Goal: Check status: Check status

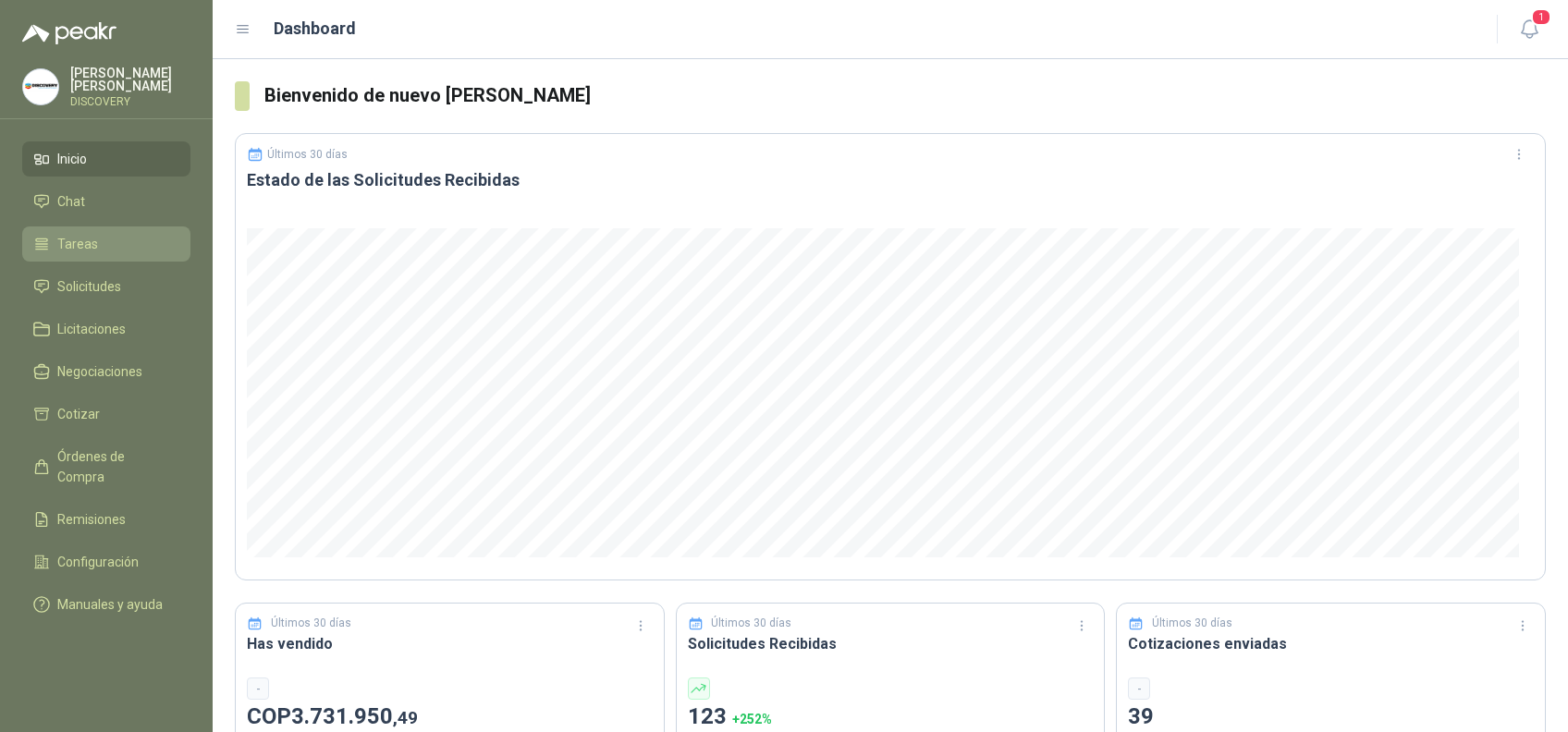
drag, startPoint x: 60, startPoint y: 244, endPoint x: 75, endPoint y: 244, distance: 15.0
click at [60, 244] on span "Tareas" at bounding box center [77, 244] width 41 height 21
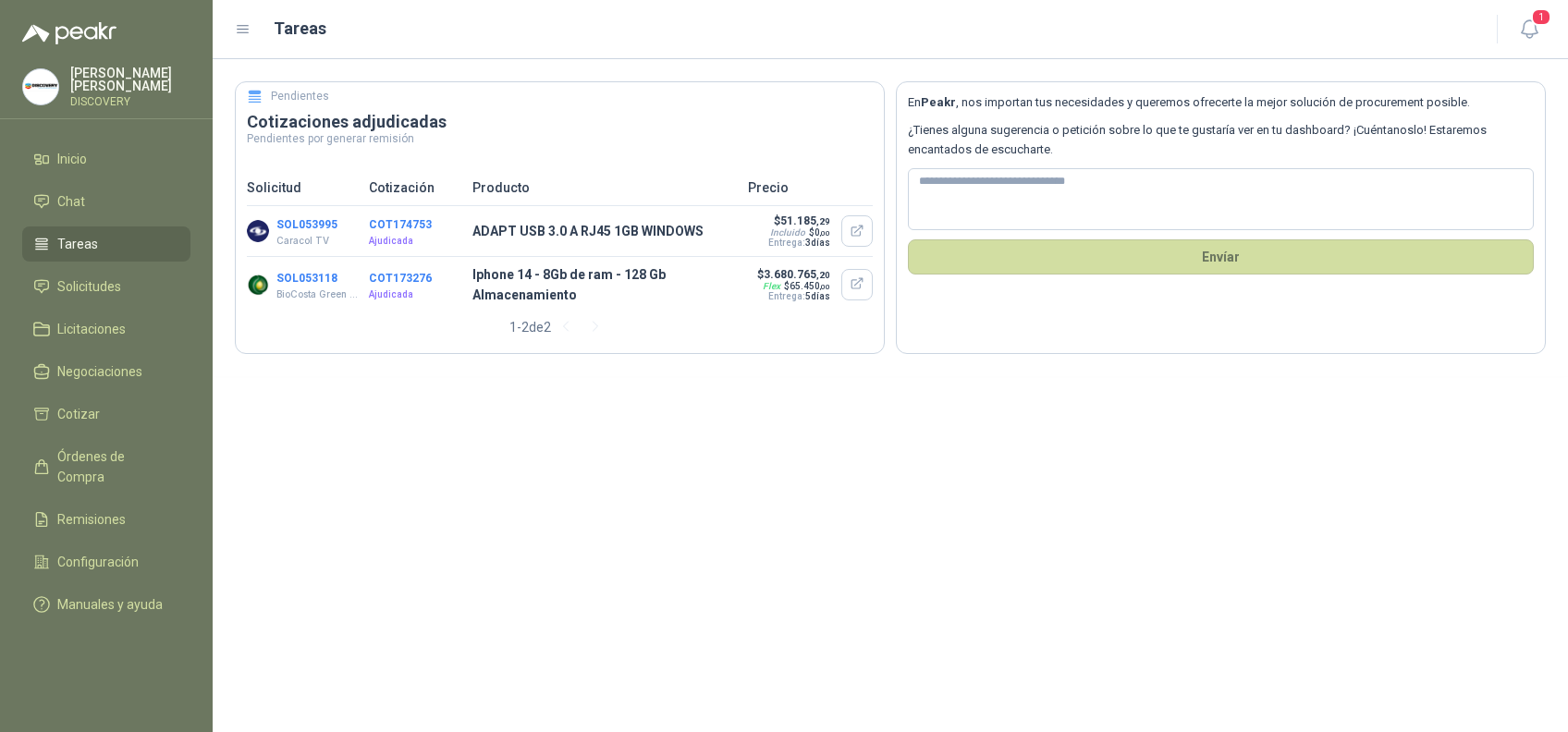
click at [417, 224] on button "COT174753" at bounding box center [400, 225] width 63 height 13
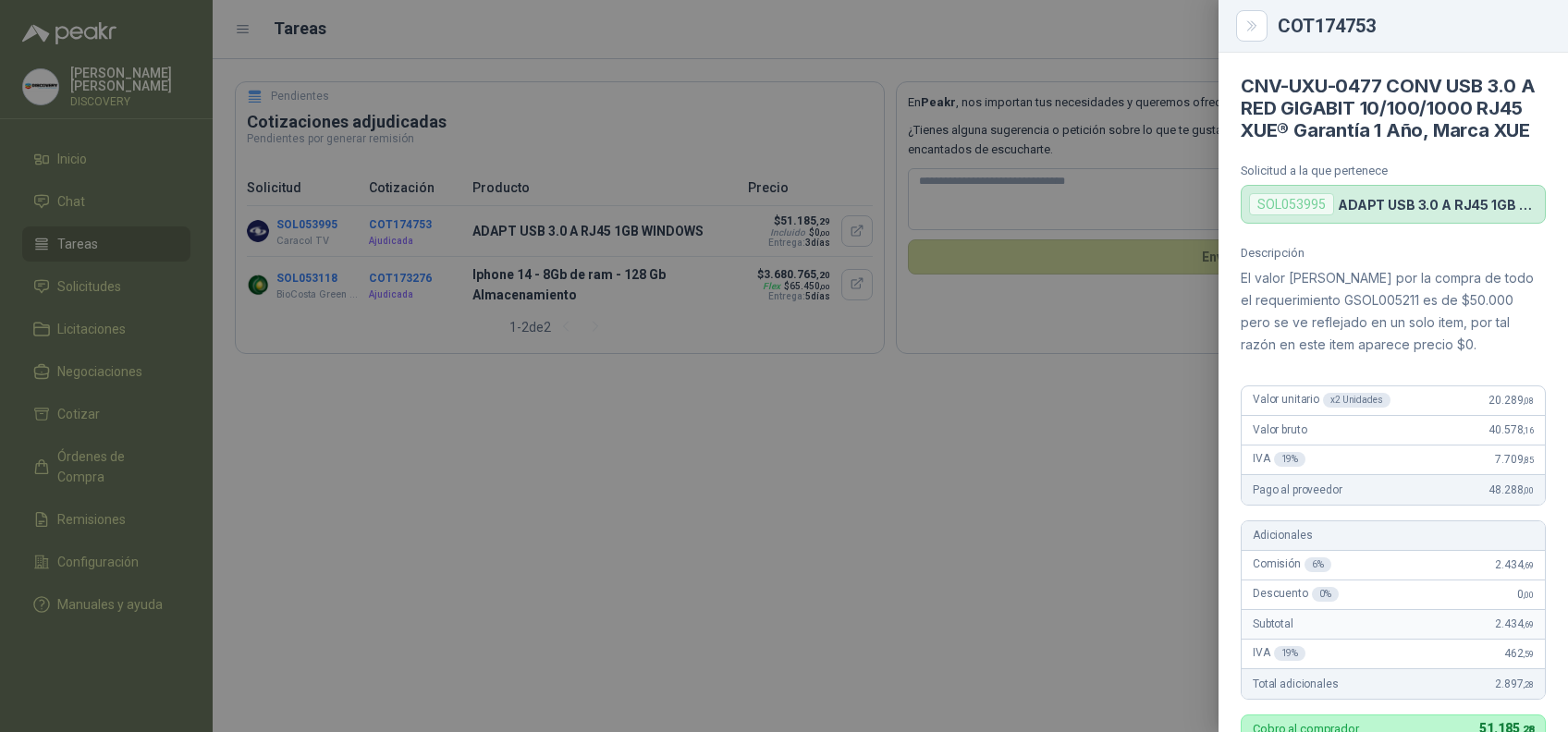
click at [298, 234] on div at bounding box center [784, 366] width 1568 height 732
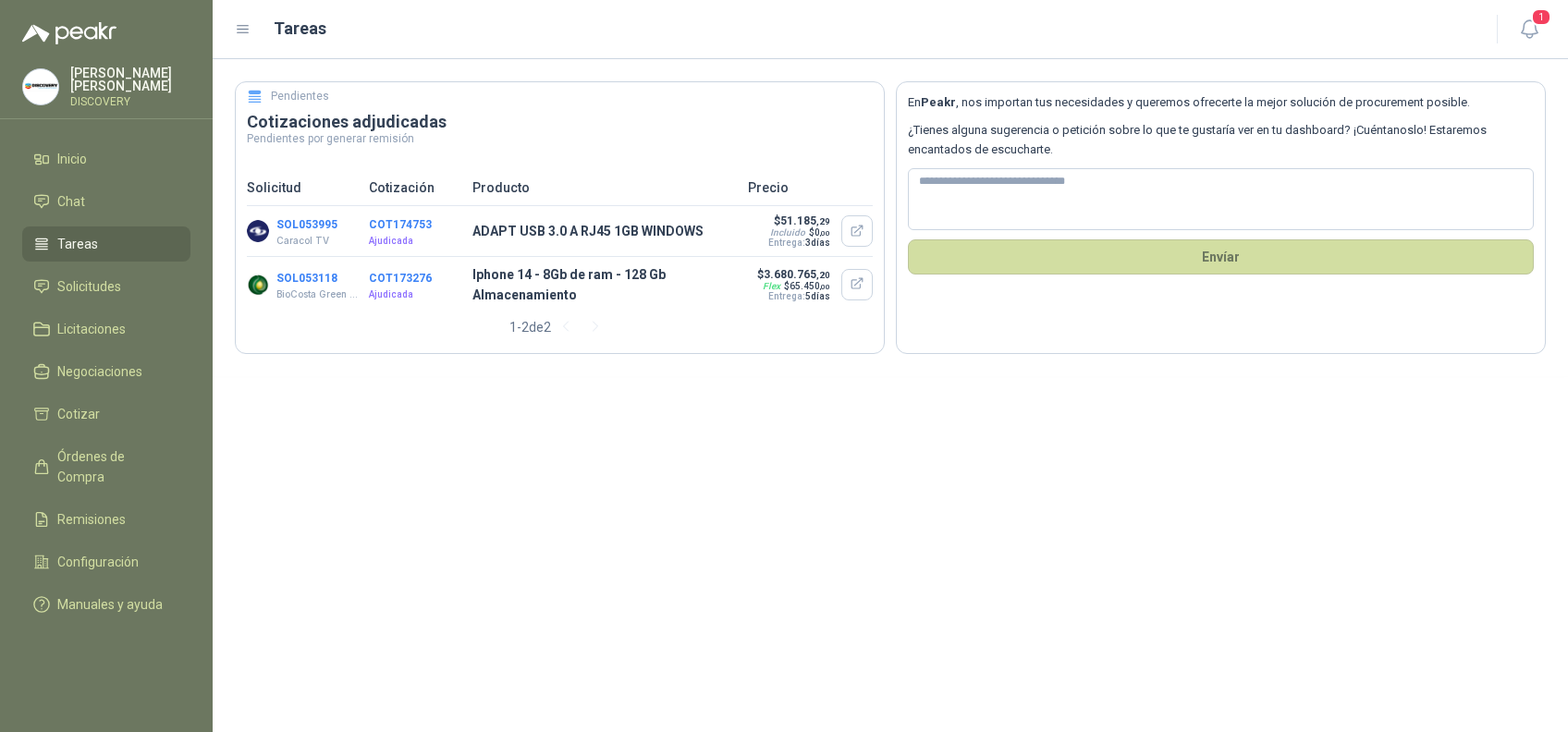
click at [303, 225] on button "SOL053995" at bounding box center [307, 225] width 61 height 13
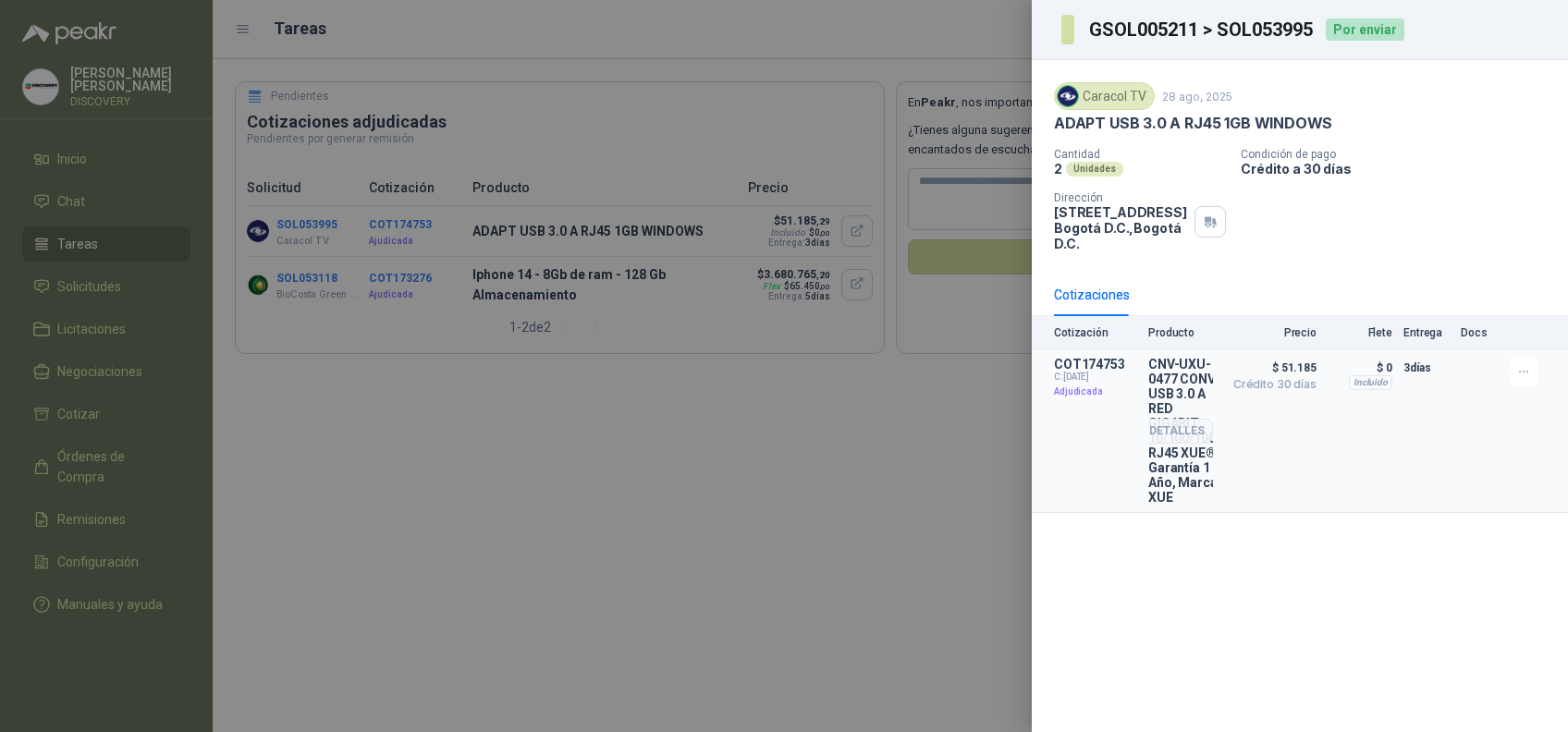
click at [1411, 505] on div "3 días" at bounding box center [1426, 430] width 46 height 148
drag, startPoint x: 1141, startPoint y: 362, endPoint x: 1196, endPoint y: 379, distance: 57.6
click at [1196, 379] on article "COT174753 C: [DATE] Adjudicada CNV-UXU-0477 CONV USB 3.0 A RED GIGABIT 10/100/1…" at bounding box center [1300, 432] width 537 height 164
copy article "C: [DATE] Adjudicada CNV-UXU-0477 CONV USB 3.0 A RED GIGABIT 10/100/1000 RJ45 X…"
click at [1118, 413] on div "COT174753 C: [DATE] Adjudicada" at bounding box center [1095, 430] width 83 height 148
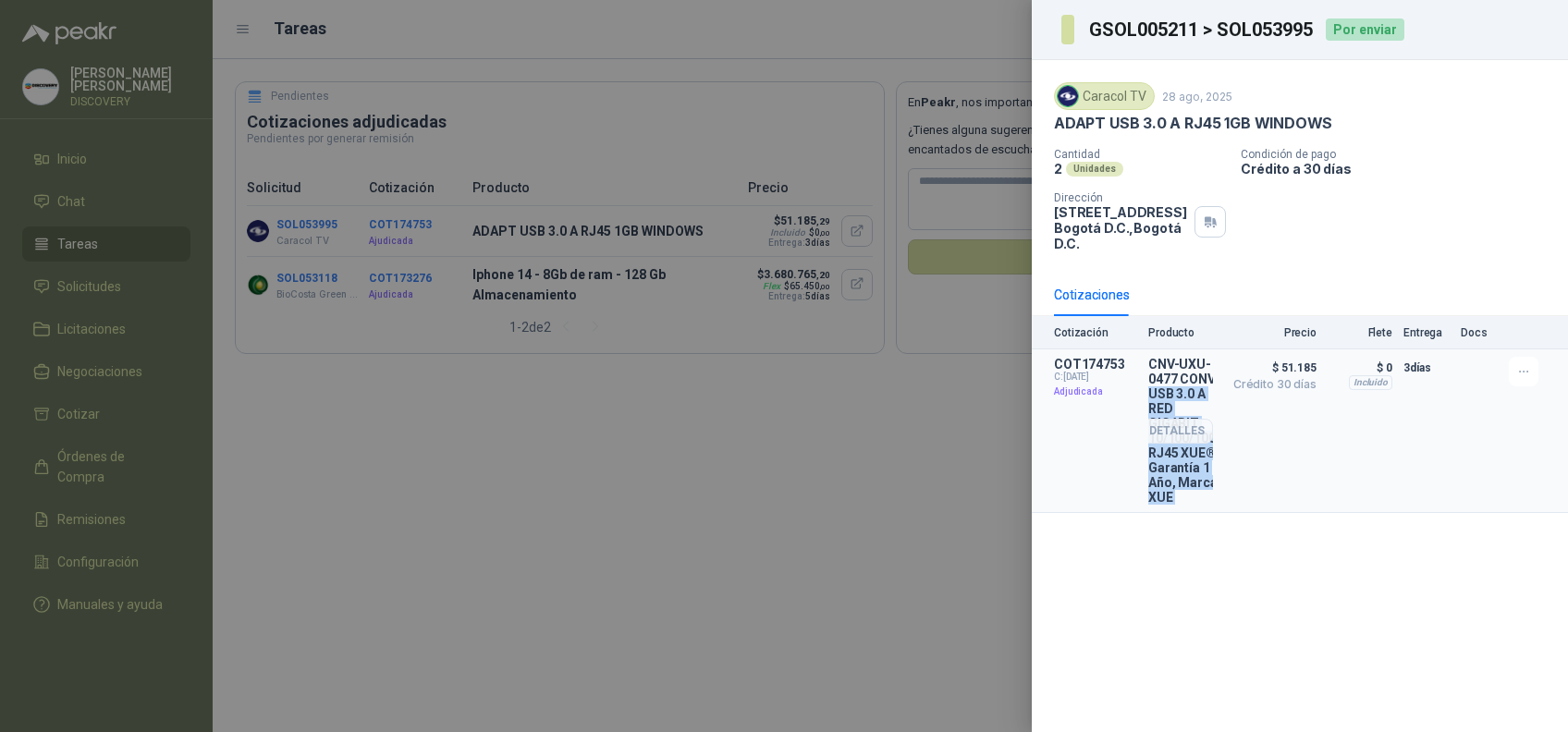
drag, startPoint x: 1149, startPoint y: 362, endPoint x: 1217, endPoint y: 376, distance: 69.4
click at [1217, 376] on article "COT174753 C: [DATE] Adjudicada CNV-UXU-0477 CONV USB 3.0 A RED GIGABIT 10/100/1…" at bounding box center [1300, 432] width 537 height 164
drag, startPoint x: 1217, startPoint y: 376, endPoint x: 1204, endPoint y: 362, distance: 19.1
click at [1204, 362] on div "Detalles" at bounding box center [1170, 430] width 87 height 148
click at [1125, 354] on article "COT174753 C: [DATE] Adjudicada CNV-UXU-0477 CONV USB 3.0 A RED GIGABIT 10/100/1…" at bounding box center [1300, 432] width 537 height 164
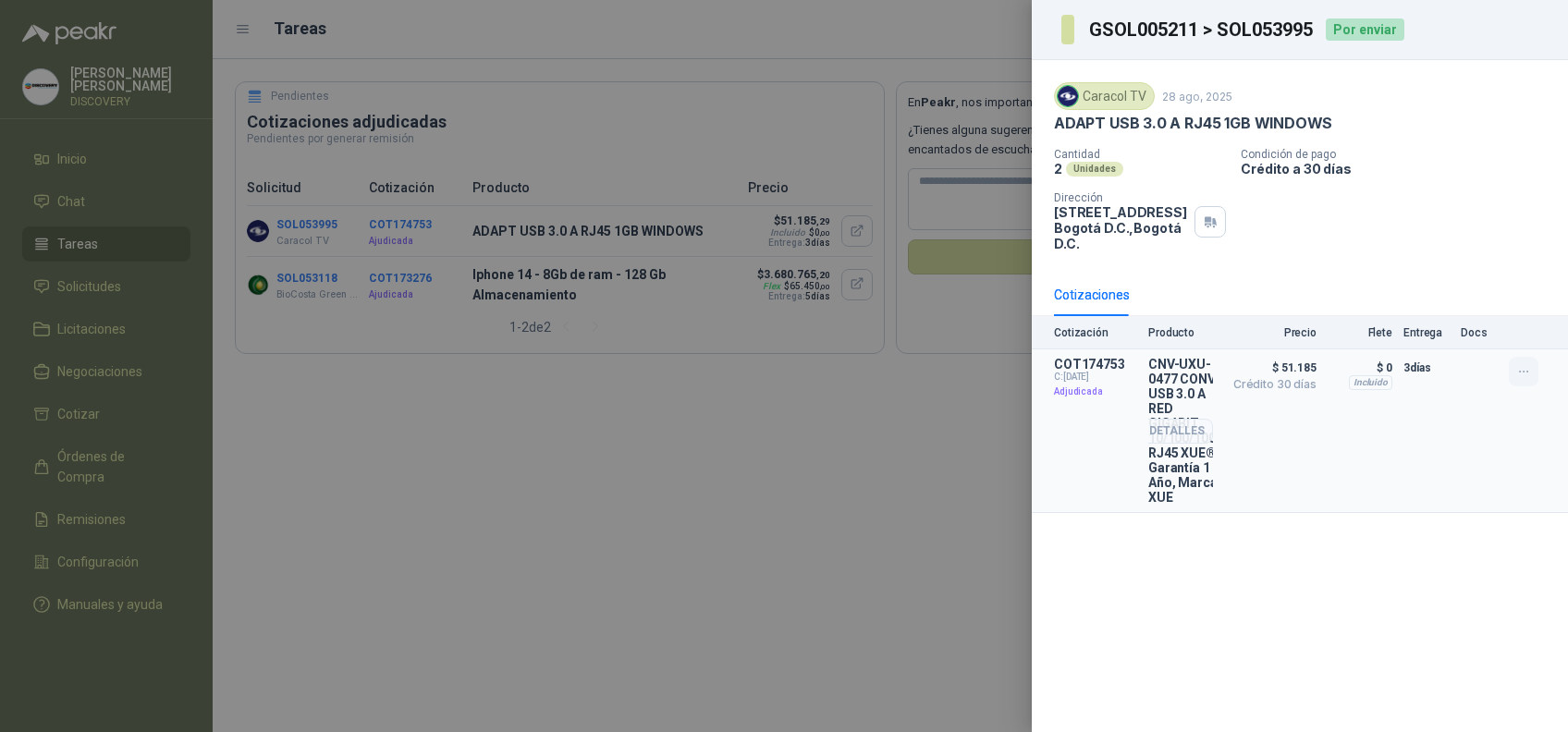
click at [1517, 368] on icon "button" at bounding box center [1525, 372] width 16 height 16
click at [1252, 426] on p "$ 51.185 Crédito 30 días" at bounding box center [1271, 430] width 92 height 148
click at [668, 399] on div at bounding box center [784, 366] width 1568 height 732
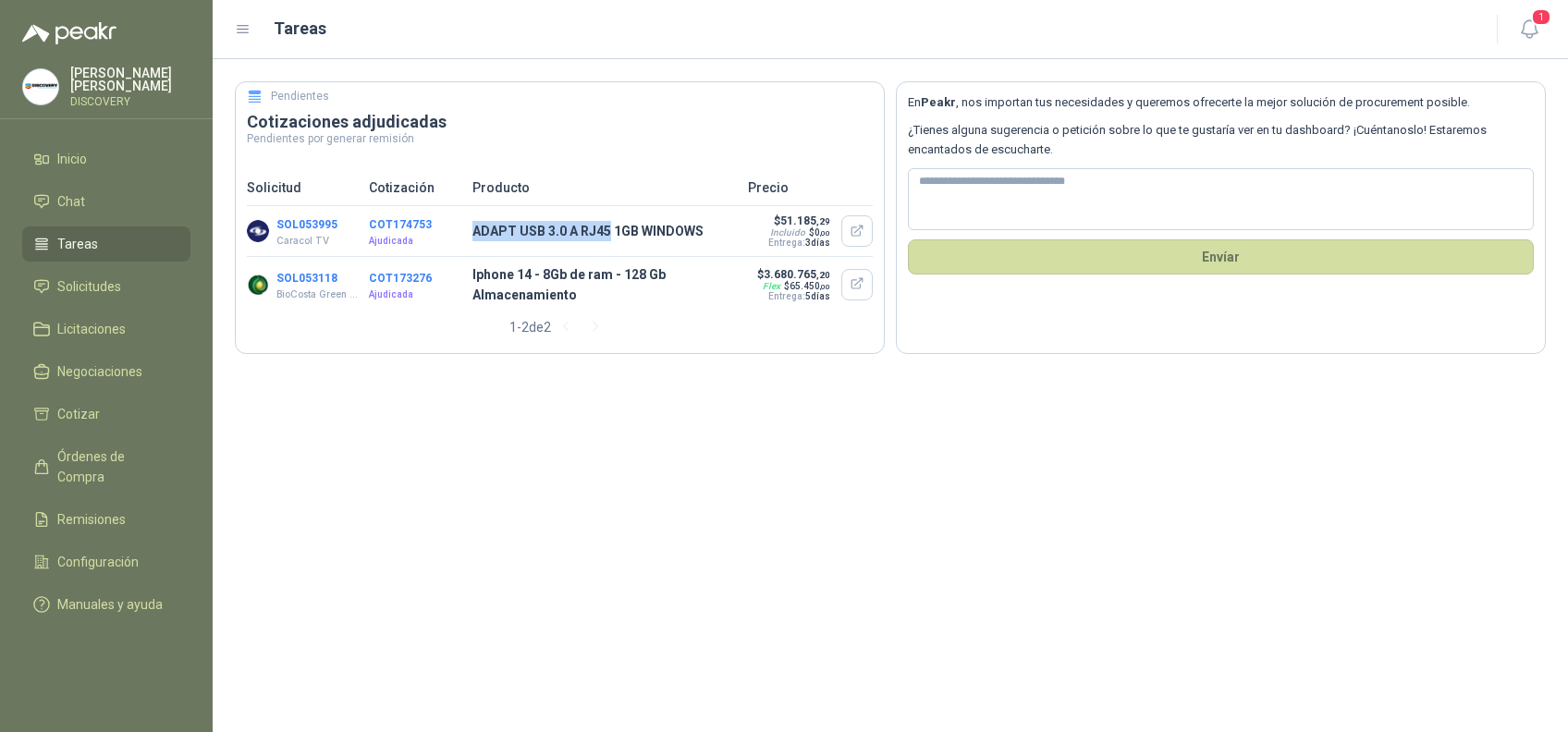
drag, startPoint x: 474, startPoint y: 229, endPoint x: 610, endPoint y: 231, distance: 136.0
click at [610, 231] on p "ADAPT USB 3.0 A RJ45 1GB WINDOWS" at bounding box center [605, 231] width 264 height 21
click at [321, 225] on button "SOL053995" at bounding box center [307, 225] width 61 height 13
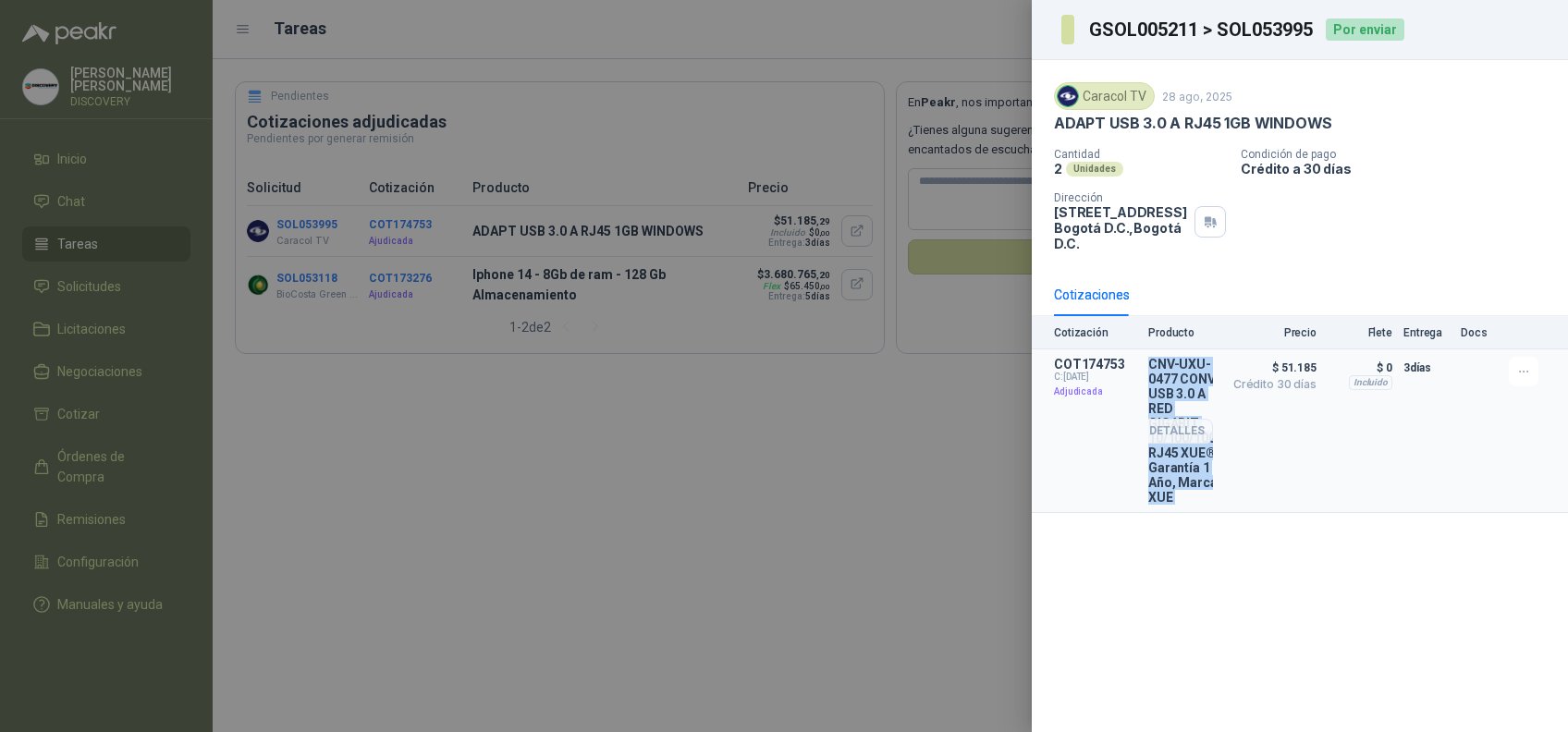
drag, startPoint x: 1150, startPoint y: 354, endPoint x: 1191, endPoint y: 367, distance: 43.0
click at [1191, 367] on article "COT174753 C: [DATE] Adjudicada CNV-UXU-0477 CONV USB 3.0 A RED GIGABIT 10/100/1…" at bounding box center [1300, 432] width 537 height 164
copy div "CNV-UXU-0477 CONV USB 3.0 A RED GIGABIT 10/100/1000 RJ45 XUE® Garantía 1 Año, M…"
click at [1364, 466] on div "$ 0 Incluido" at bounding box center [1360, 430] width 65 height 148
click at [1206, 424] on button "Detalles" at bounding box center [1170, 431] width 87 height 25
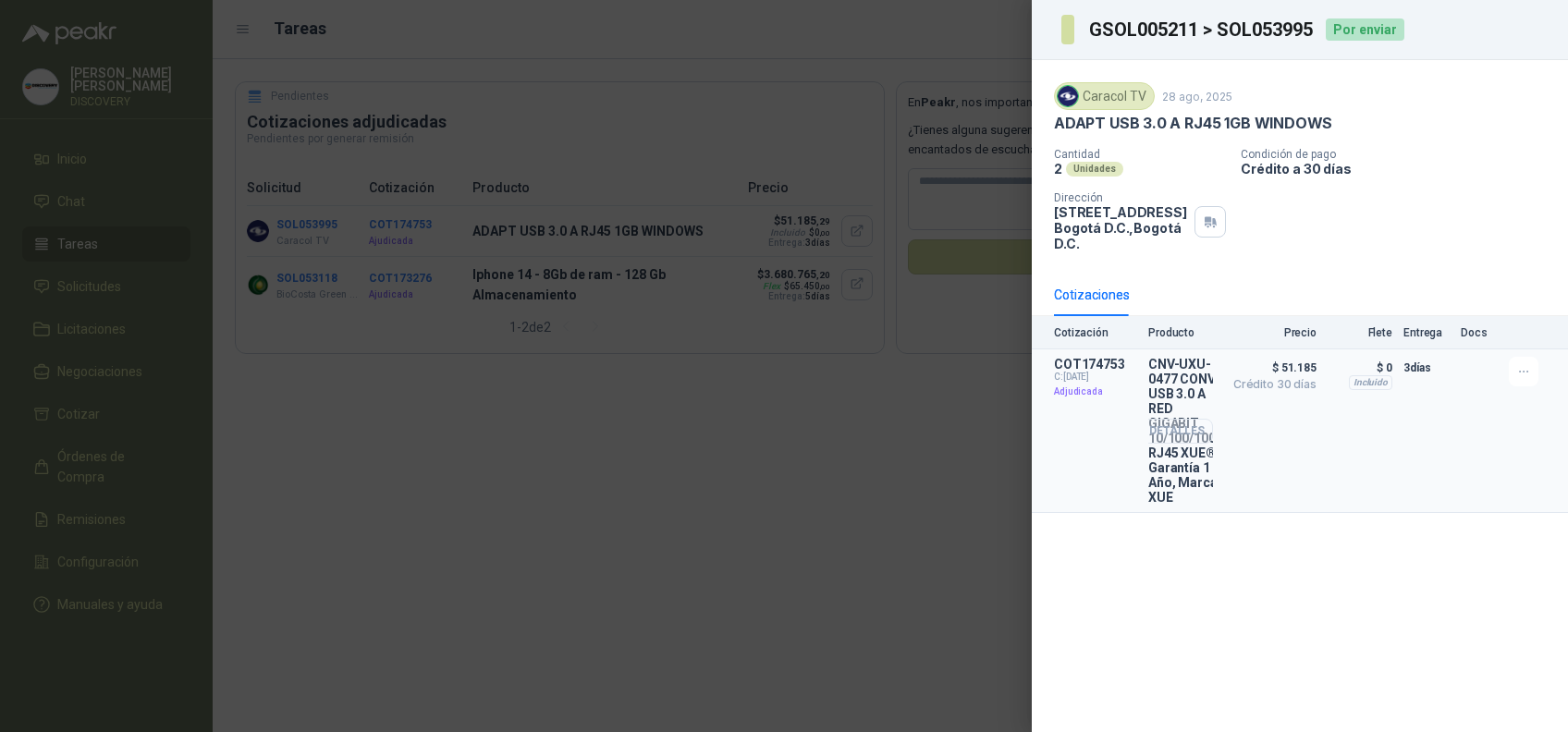
click at [1159, 444] on button "Detalles" at bounding box center [1170, 431] width 87 height 25
click at [909, 370] on div at bounding box center [784, 366] width 1568 height 732
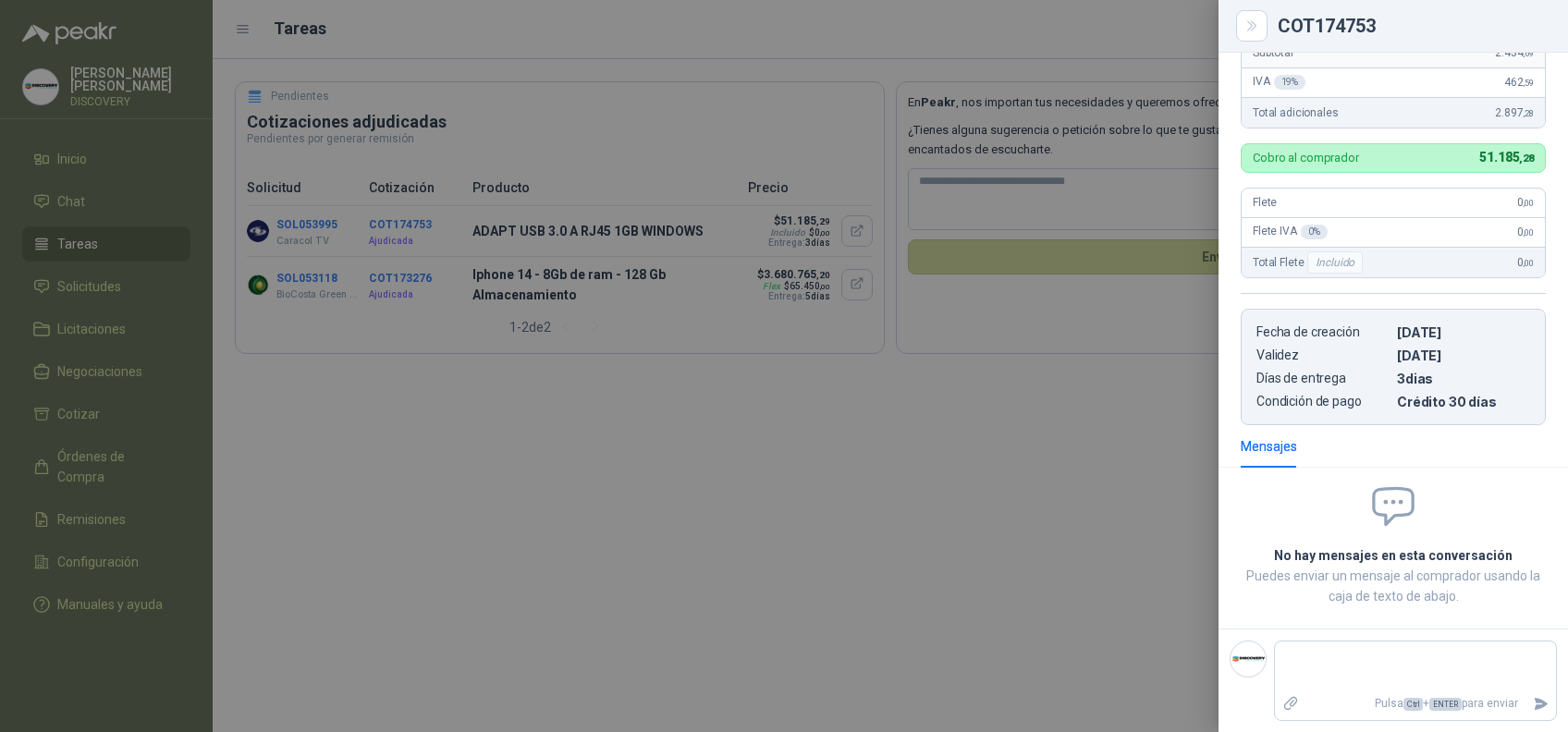
click at [903, 382] on div at bounding box center [784, 366] width 1568 height 732
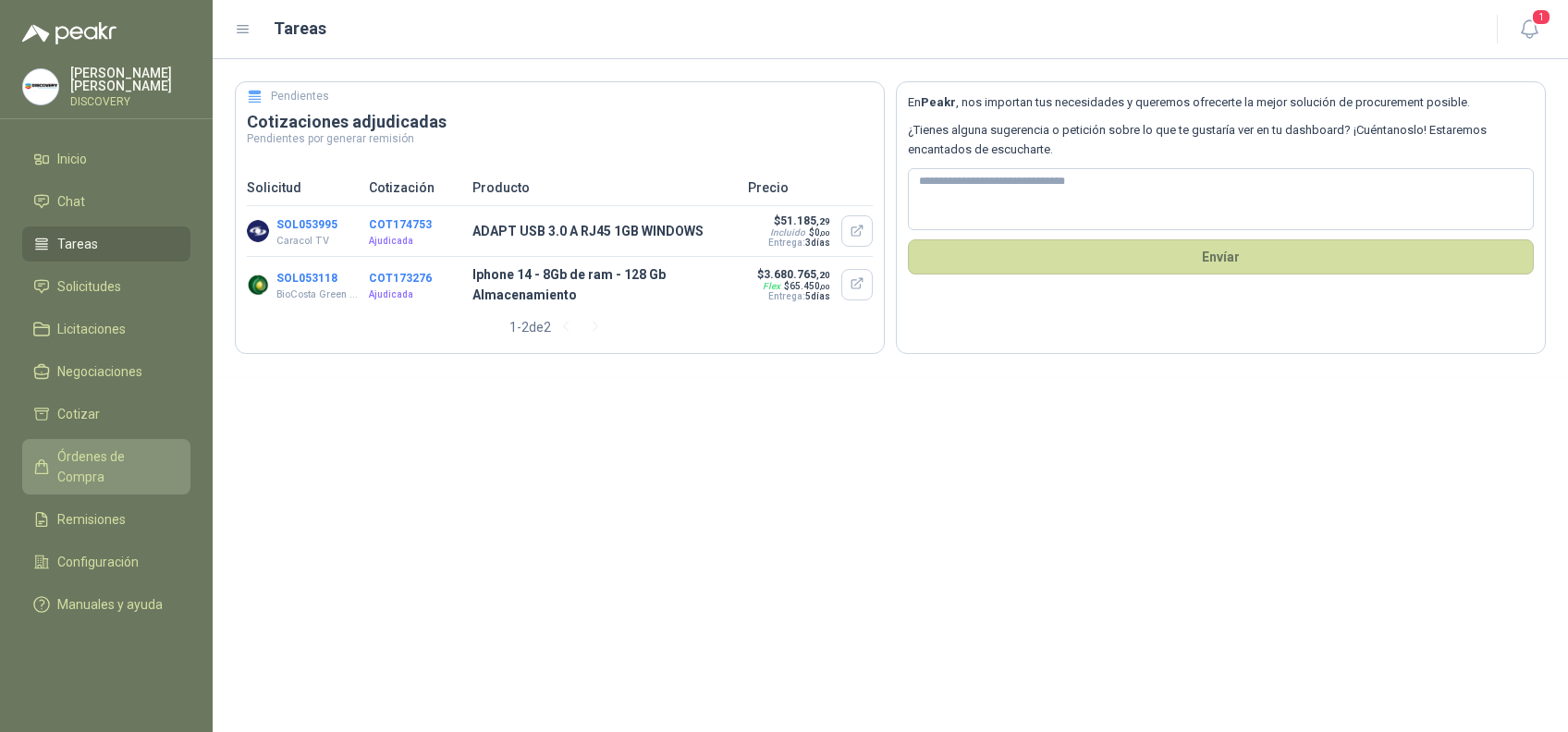
click at [116, 446] on span "Órdenes de Compra" at bounding box center [115, 466] width 116 height 41
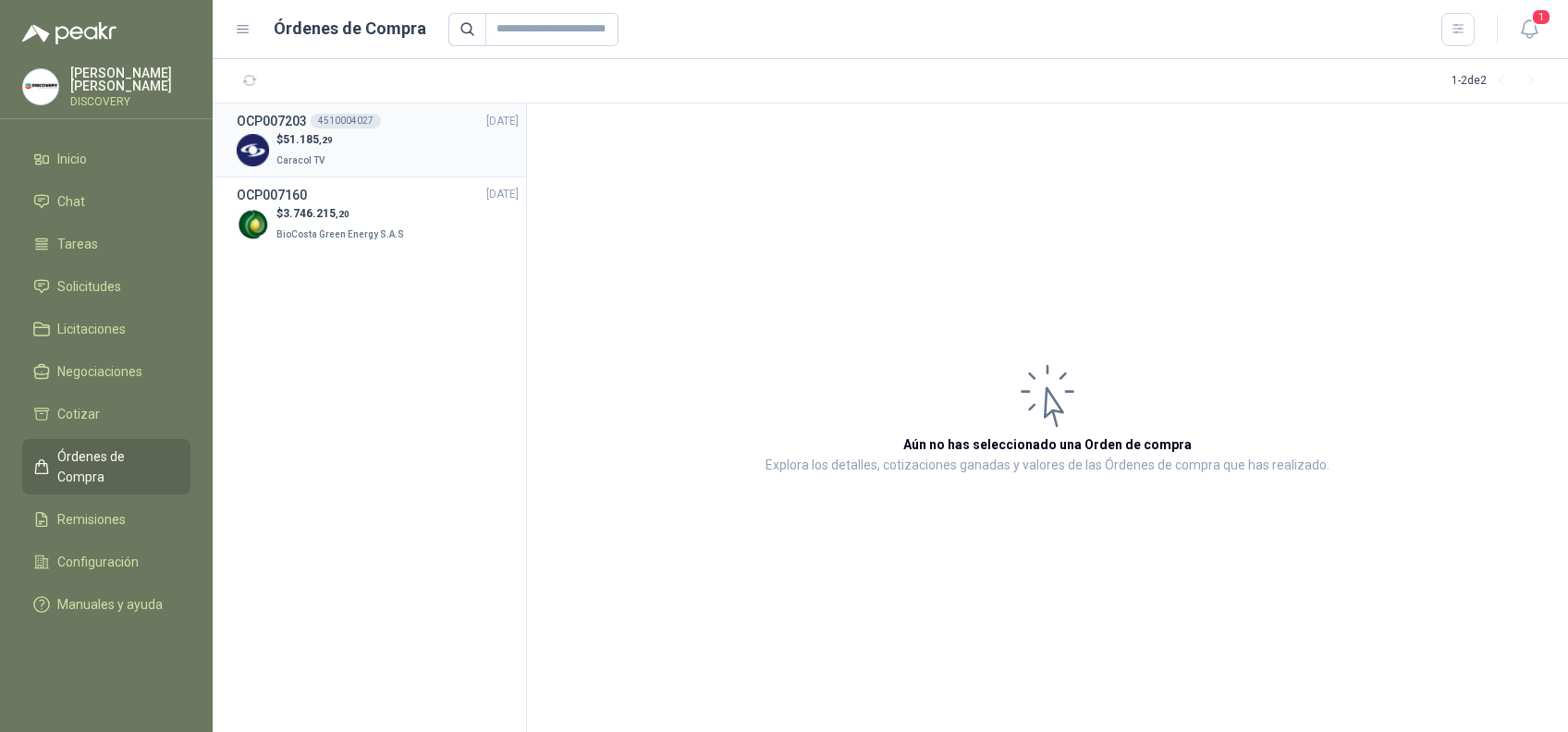
click at [347, 152] on div "$ 51.185 ,29 Caracol TV" at bounding box center [377, 150] width 282 height 38
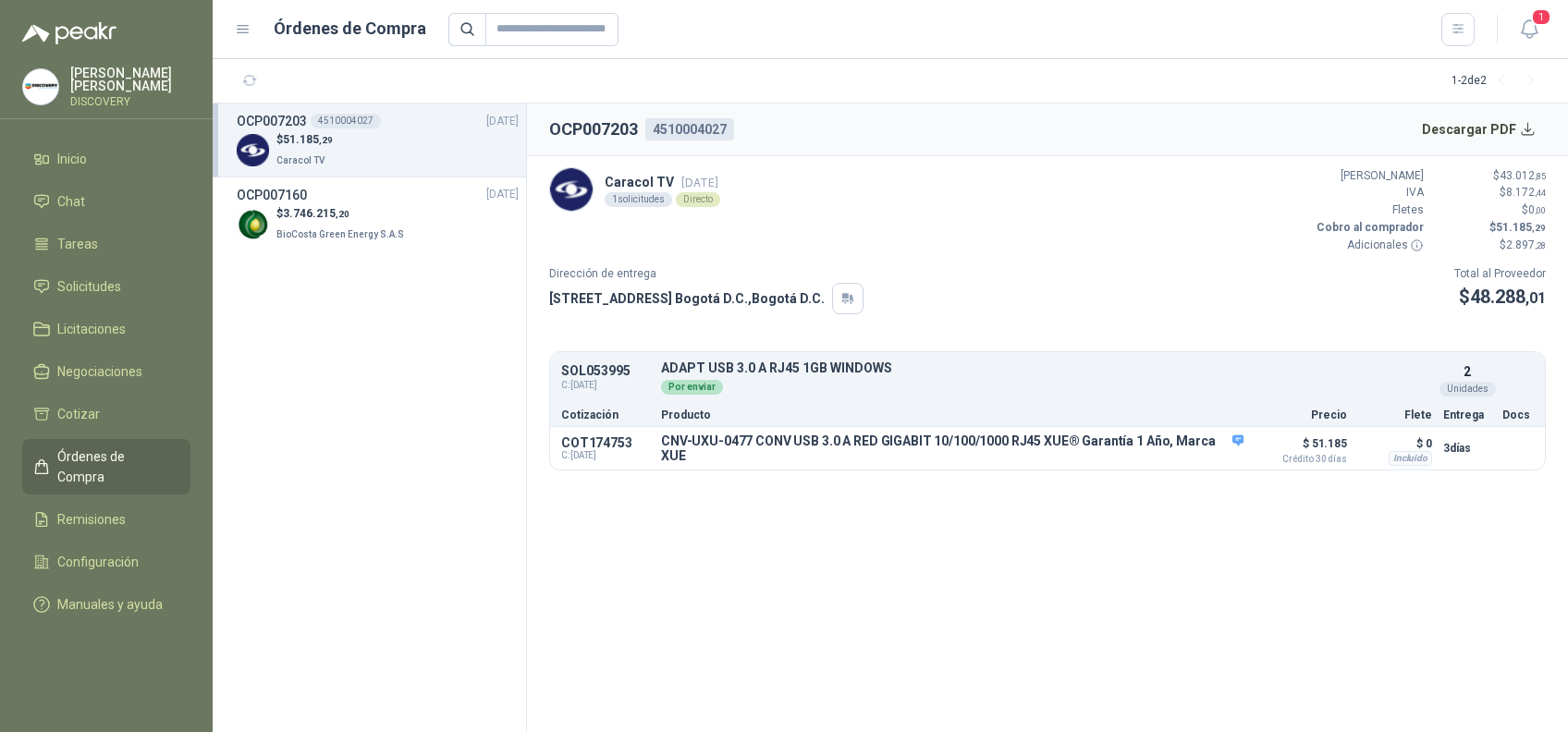
click at [626, 229] on div "Caracol TV [DATE] 1 solicitudes Directo Valor Bruto $ 43.012 ,85 IVA $ 8.172 ,4…" at bounding box center [1047, 210] width 997 height 87
click at [654, 188] on p "Caracol TV [DATE]" at bounding box center [662, 182] width 116 height 21
click at [641, 173] on p "Caracol TV [DATE]" at bounding box center [662, 182] width 116 height 21
click at [553, 171] on div "Caracol TV [DATE] 1 solicitudes Directo" at bounding box center [634, 189] width 171 height 44
click at [853, 302] on icon "button" at bounding box center [848, 299] width 16 height 15
